Goal: Find specific page/section: Find specific page/section

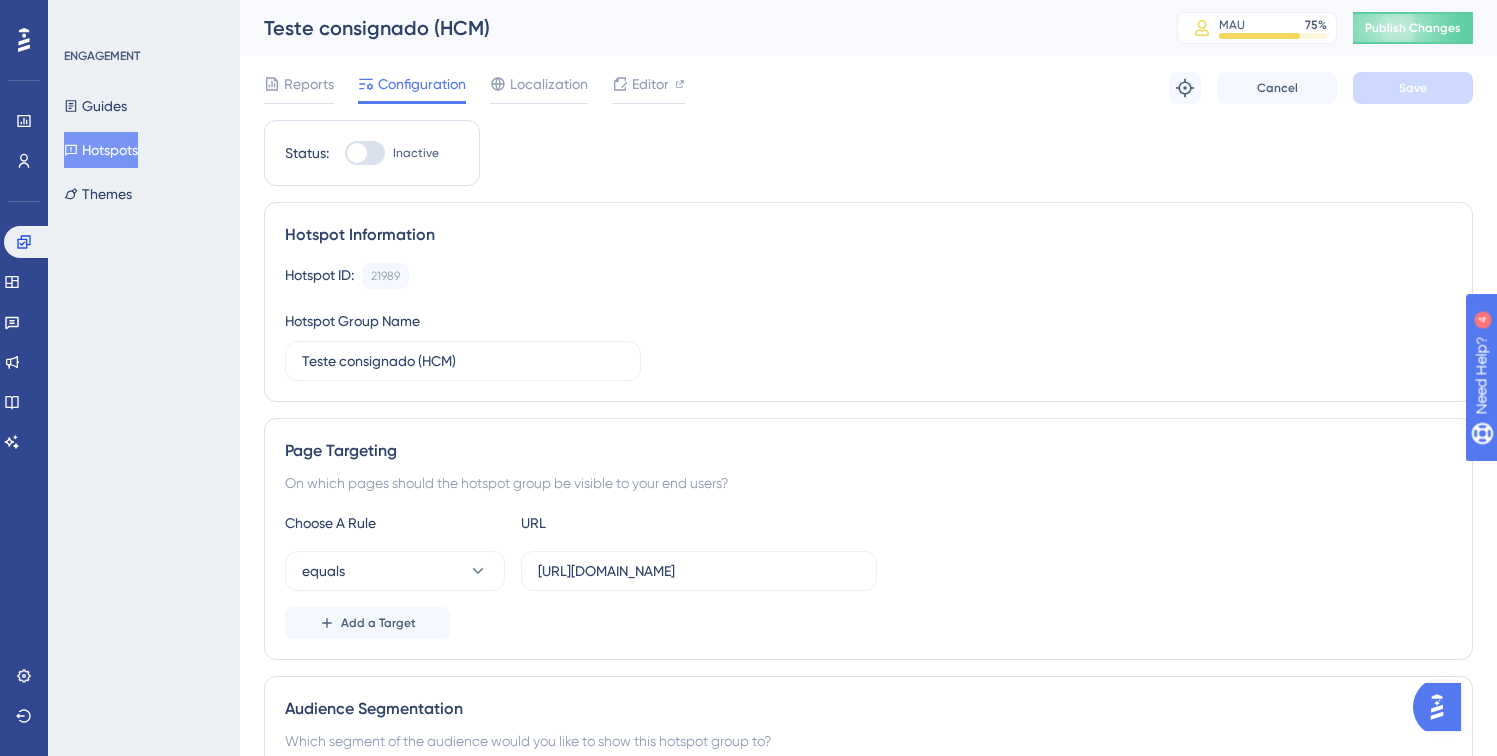
click at [1099, 19] on div "Teste consignado (HCM)" at bounding box center [695, 28] width 863 height 28
click at [16, 248] on icon at bounding box center [24, 242] width 16 height 16
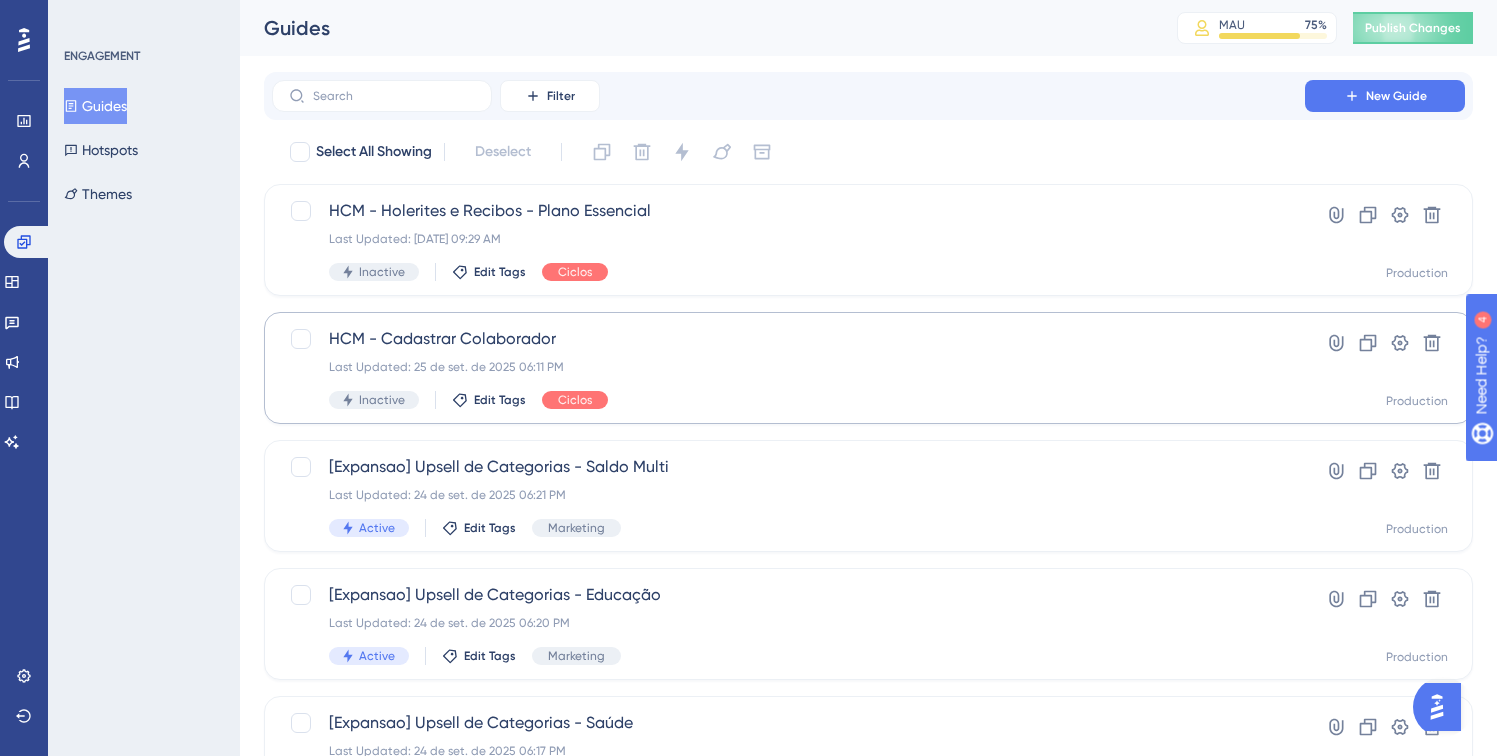
scroll to position [4, 0]
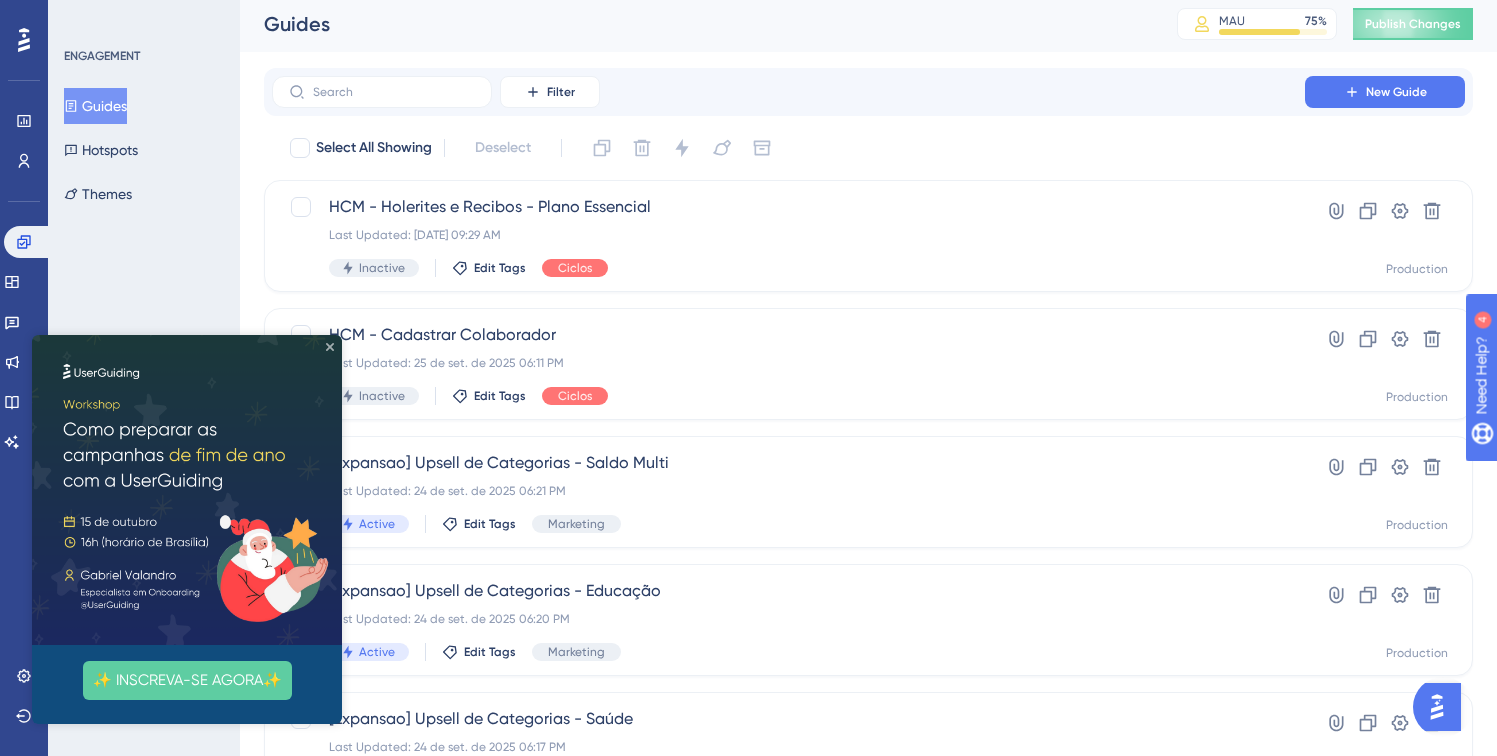
click at [329, 345] on icon "Close Preview" at bounding box center [330, 347] width 8 height 8
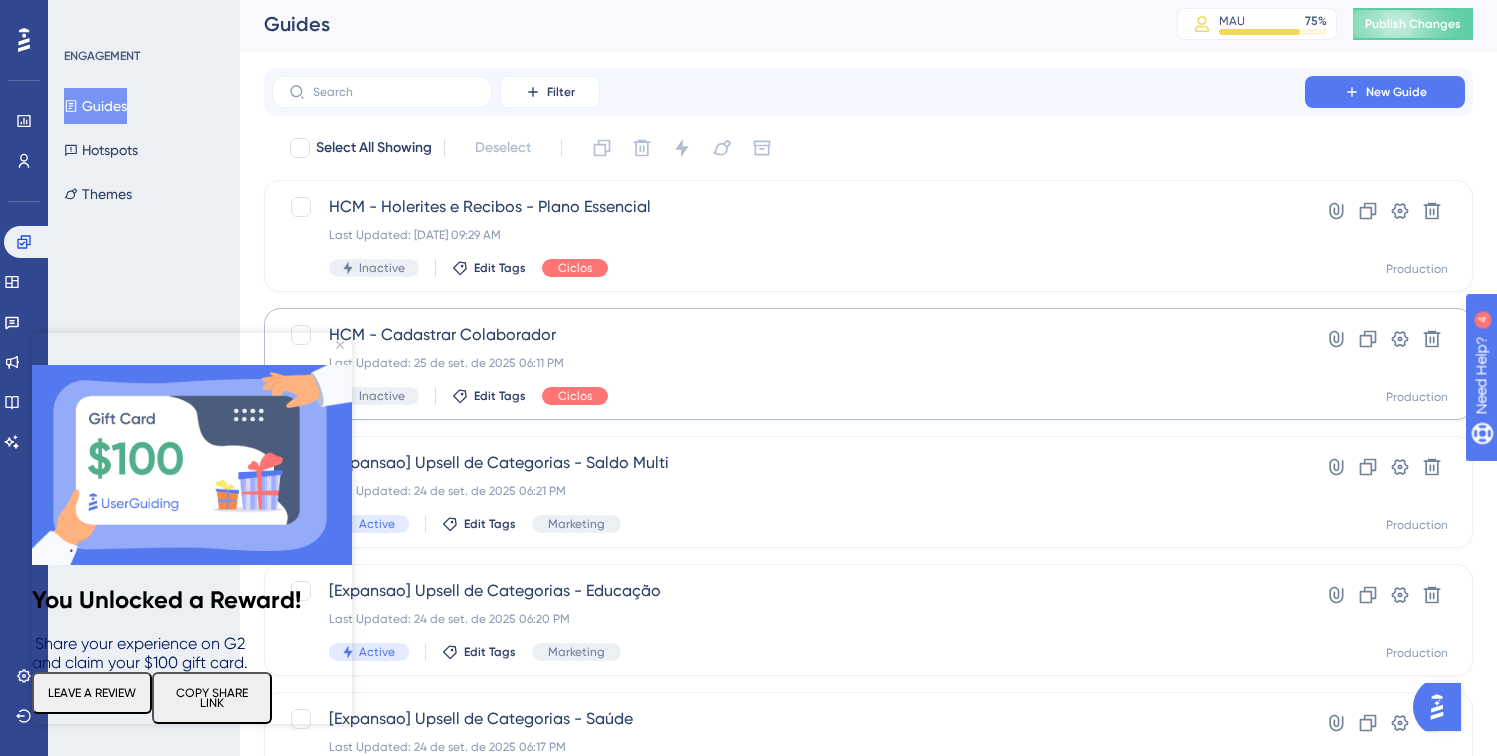
scroll to position [0, 0]
click at [345, 365] on img at bounding box center [192, 465] width 320 height 200
click at [341, 346] on icon "Close Preview" at bounding box center [340, 345] width 8 height 8
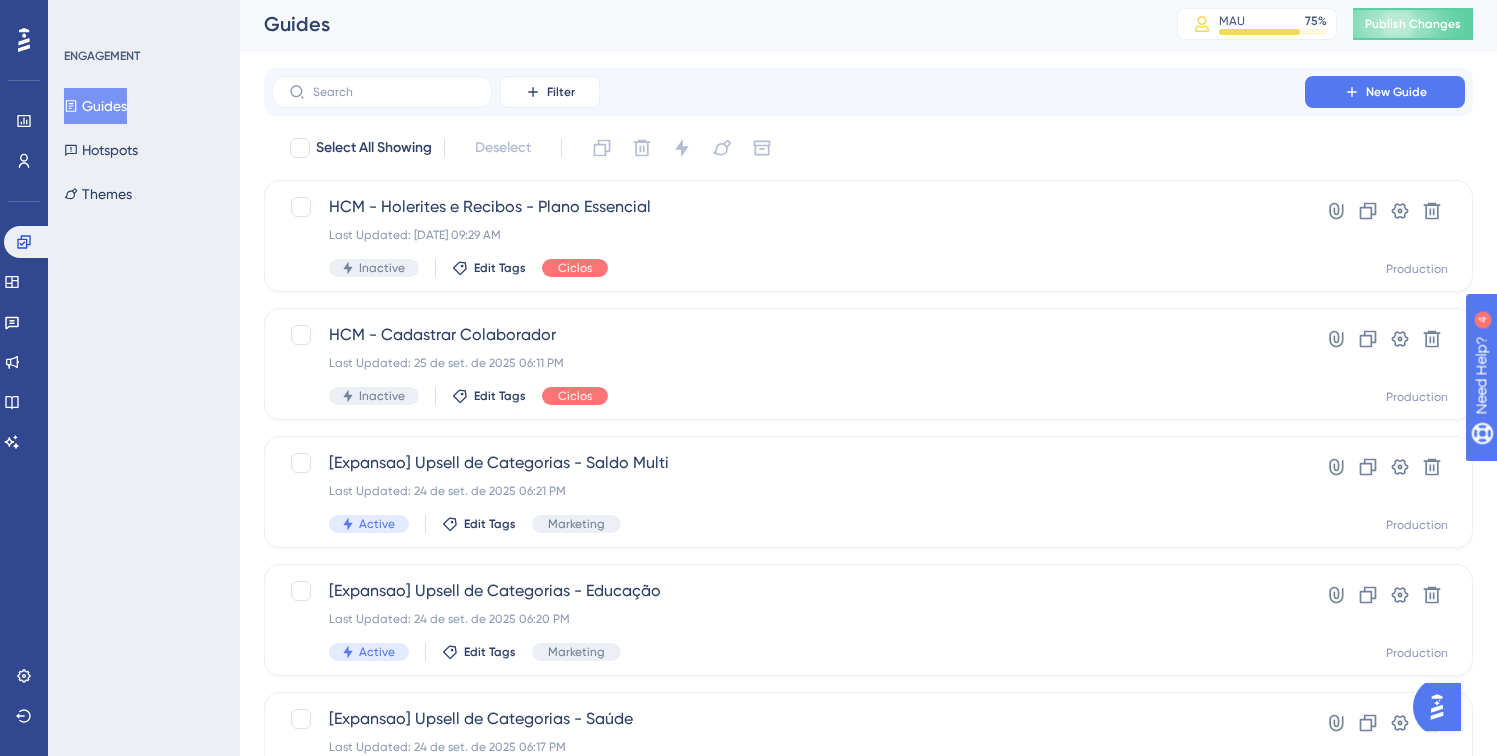
click at [93, 94] on button "Guides" at bounding box center [95, 106] width 63 height 36
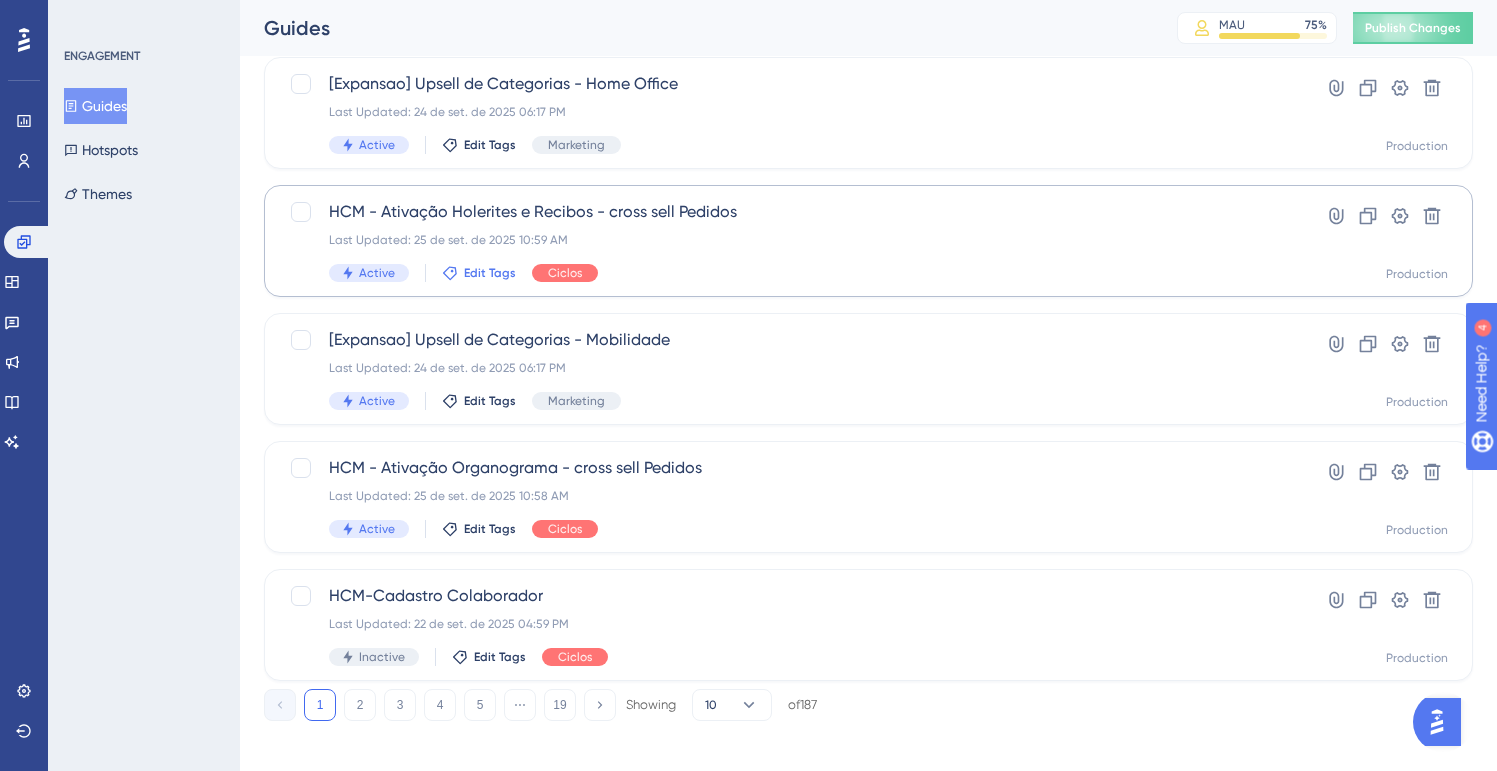
scroll to position [781, 0]
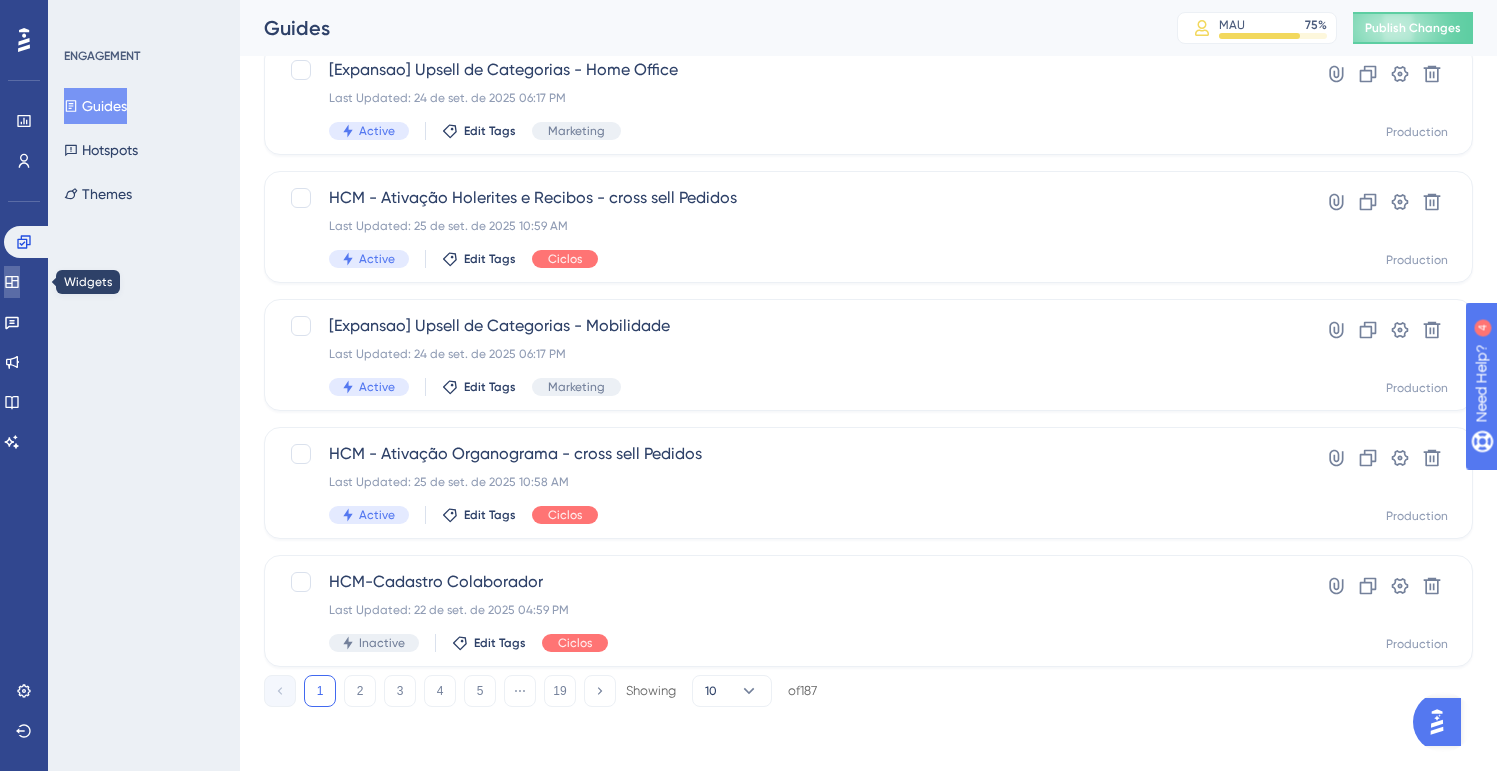
click at [16, 275] on icon at bounding box center [12, 282] width 16 height 16
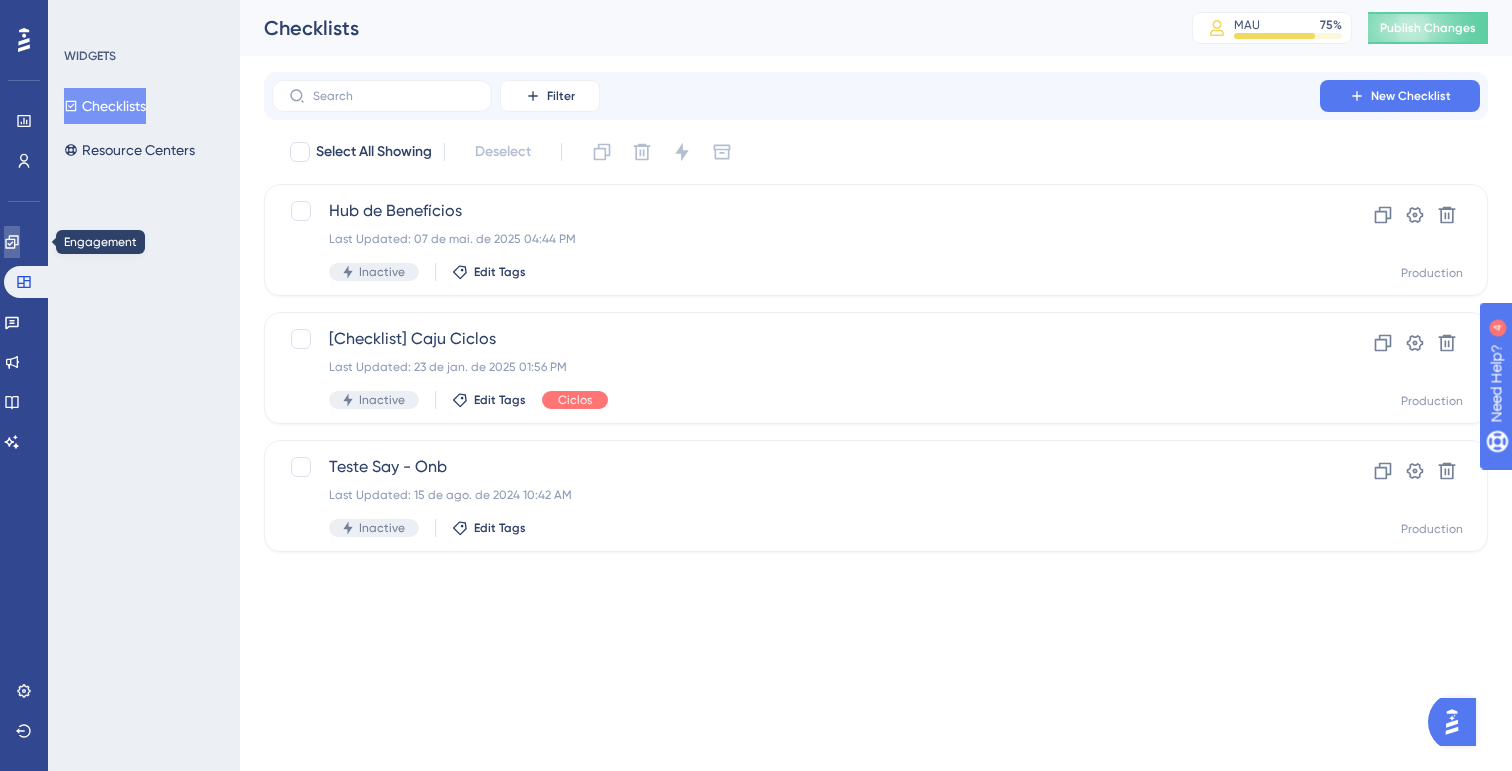
click at [18, 243] on icon at bounding box center [12, 242] width 16 height 16
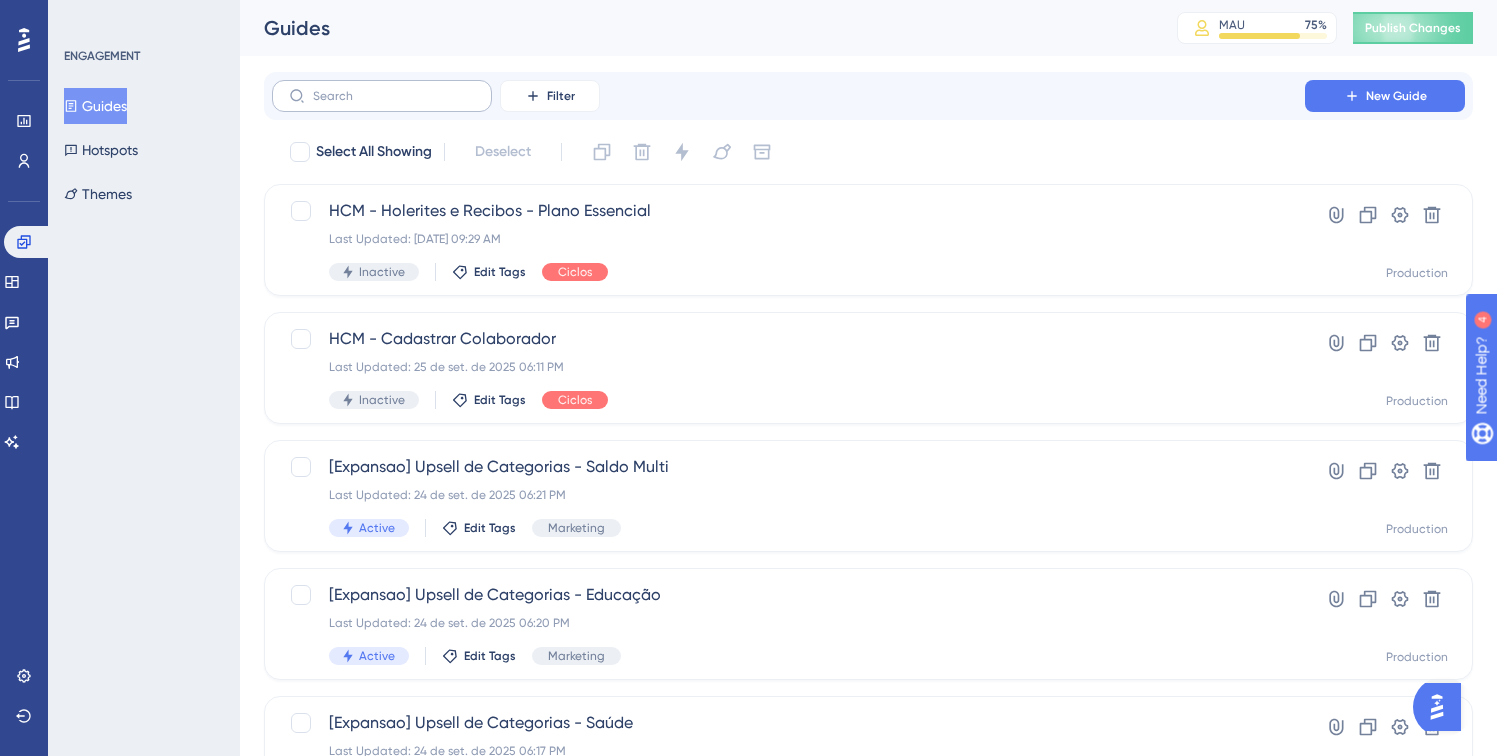
click at [393, 104] on label at bounding box center [382, 96] width 220 height 32
click at [393, 103] on input "text" at bounding box center [394, 96] width 162 height 14
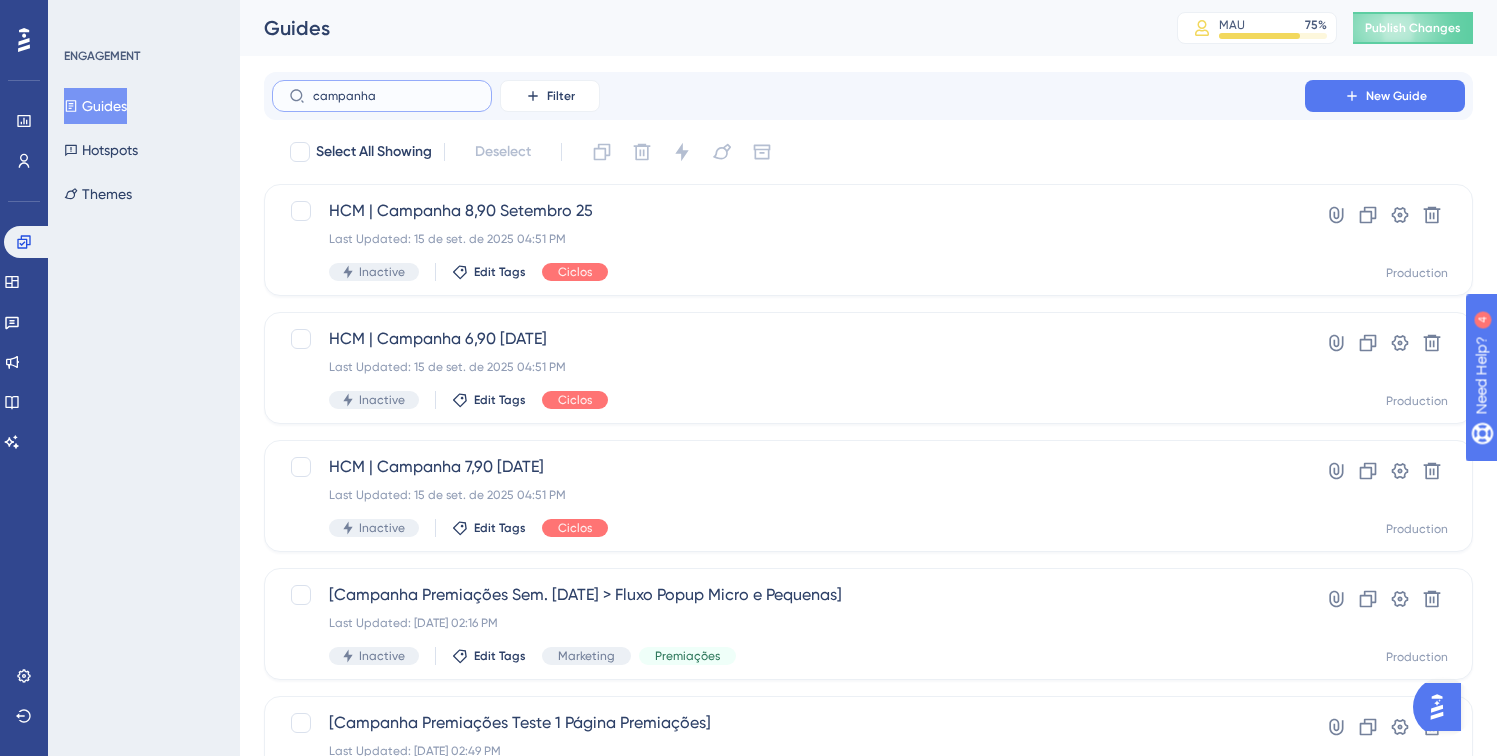
type input "campanha"
